Goal: Check status: Check status

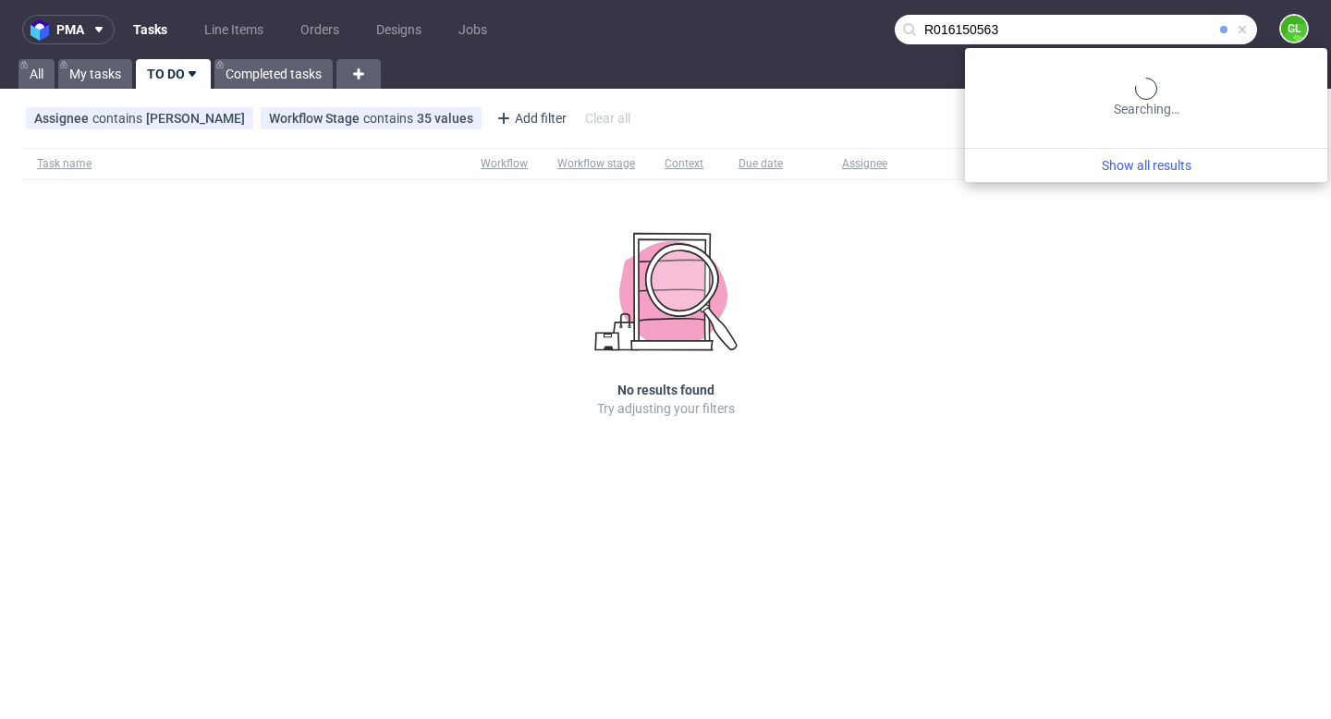
type input "R016150563"
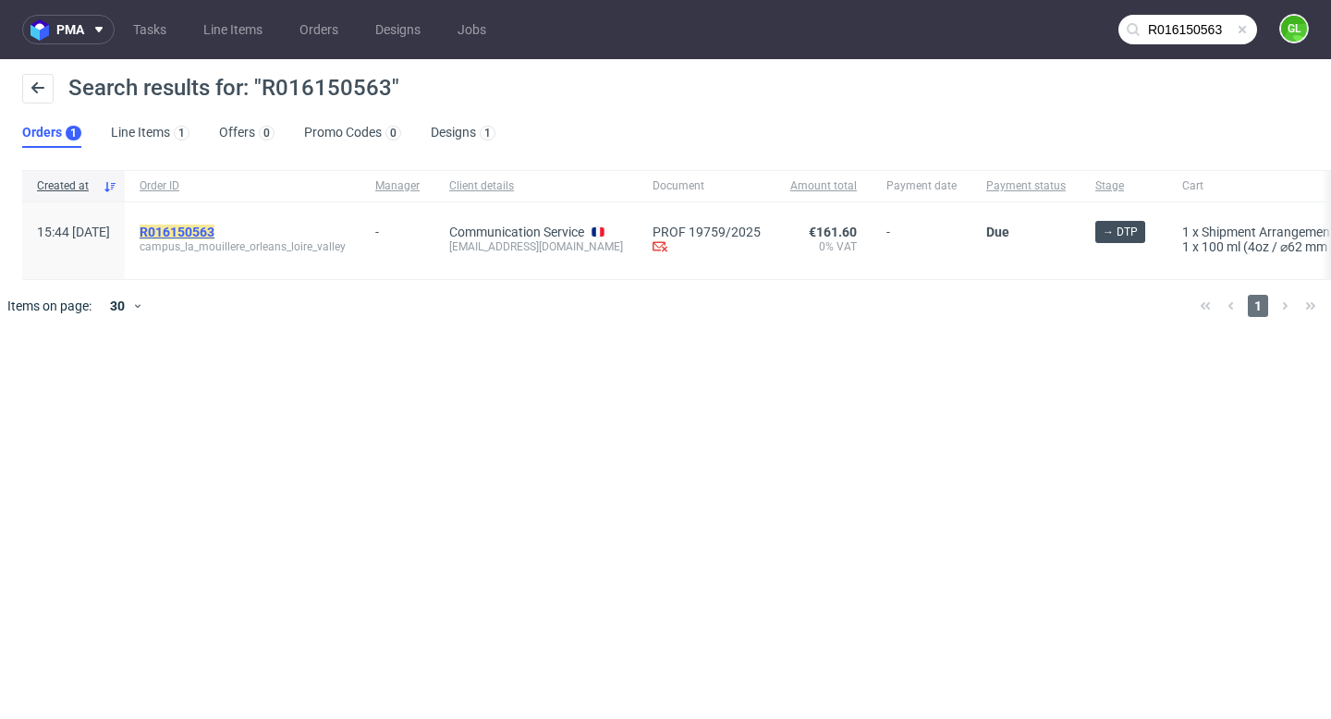
click at [214, 229] on mark "R016150563" at bounding box center [177, 232] width 75 height 15
